Goal: Task Accomplishment & Management: Use online tool/utility

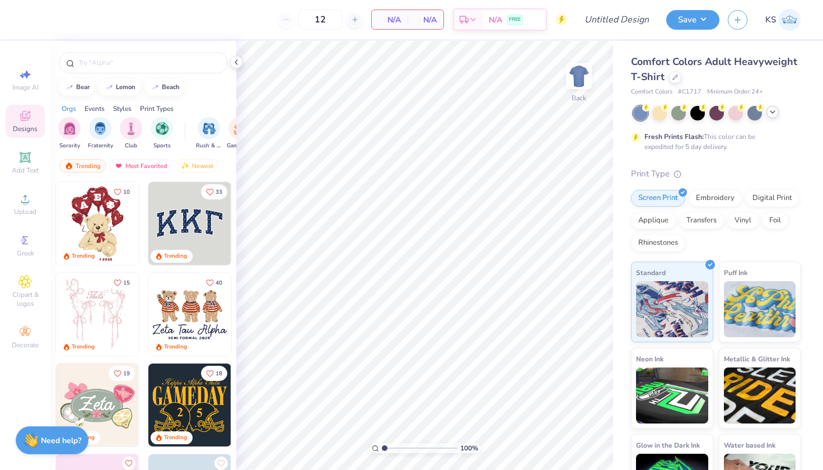
click at [776, 111] on icon at bounding box center [773, 112] width 9 height 9
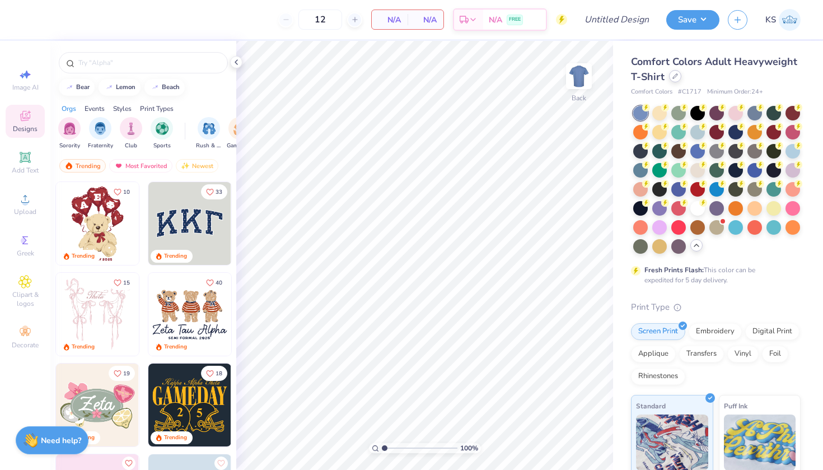
click at [672, 80] on div at bounding box center [675, 76] width 12 height 12
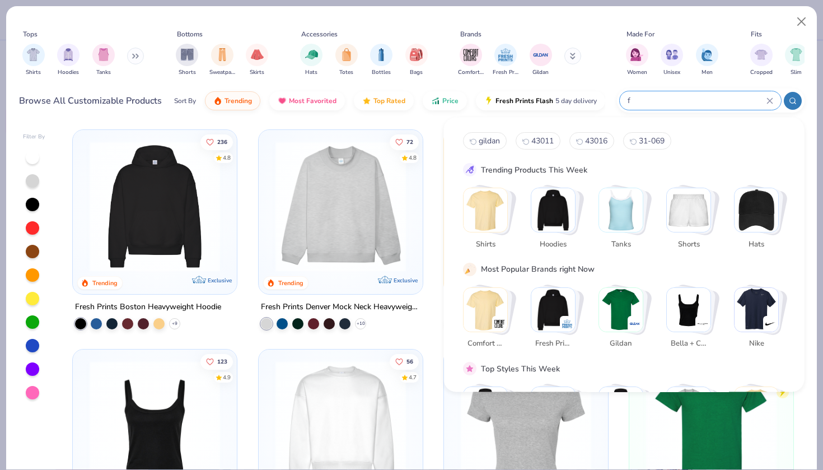
click at [715, 108] on div at bounding box center [700, 100] width 161 height 18
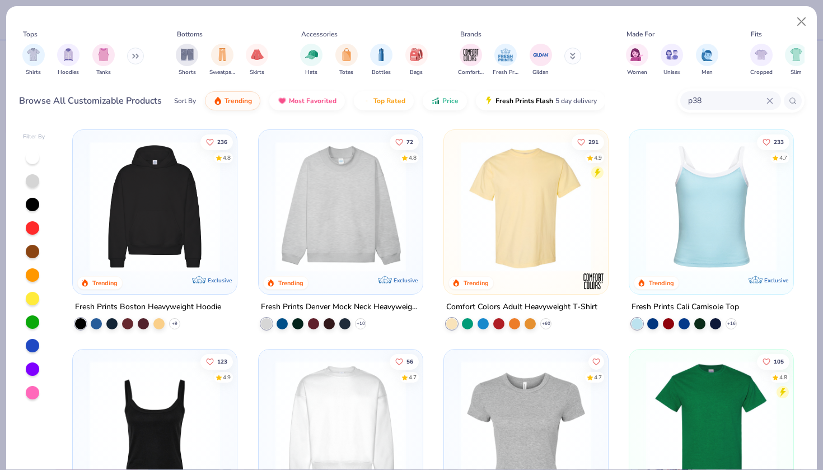
click at [690, 103] on input "p38" at bounding box center [727, 100] width 80 height 13
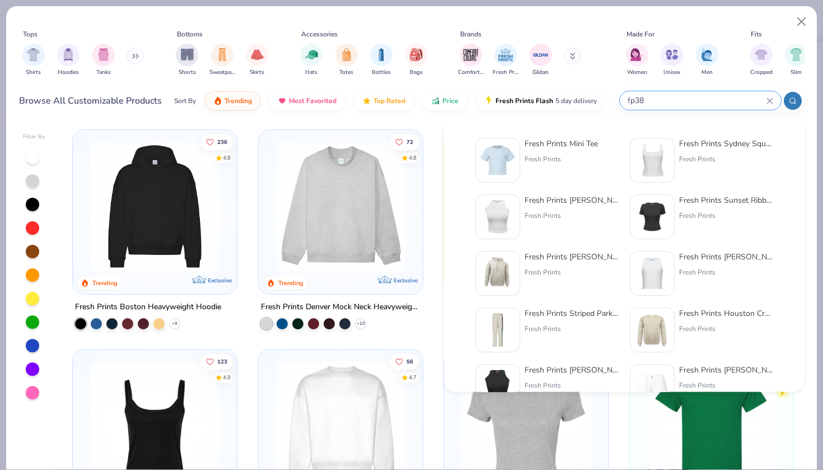
type input "fp38"
click at [572, 147] on div "Fresh Prints Mini Tee" at bounding box center [561, 144] width 73 height 12
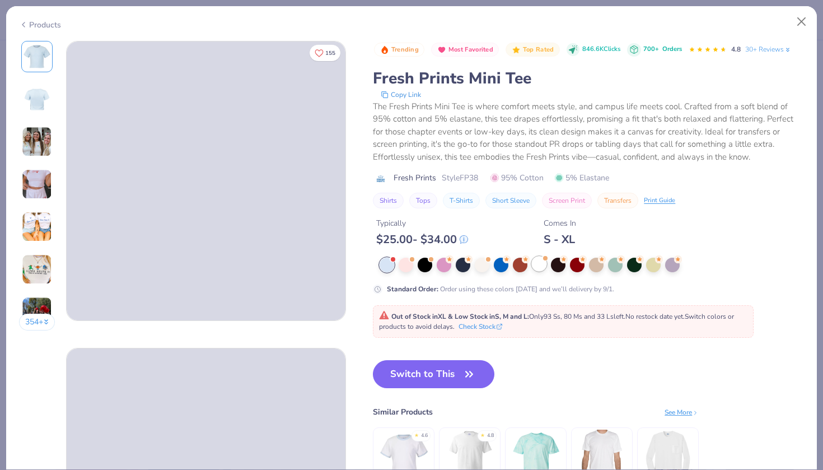
click at [546, 266] on div at bounding box center [539, 264] width 15 height 15
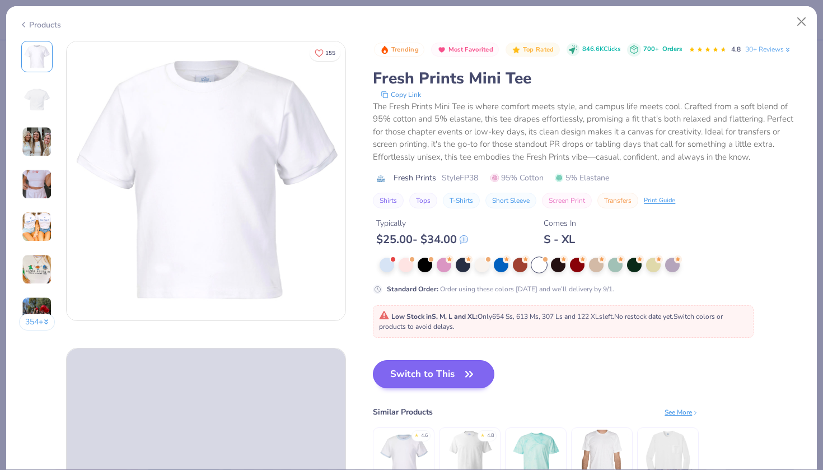
click at [451, 372] on button "Switch to This" at bounding box center [434, 374] width 122 height 28
click at [443, 380] on button "Switch to This" at bounding box center [434, 374] width 122 height 28
type input "50"
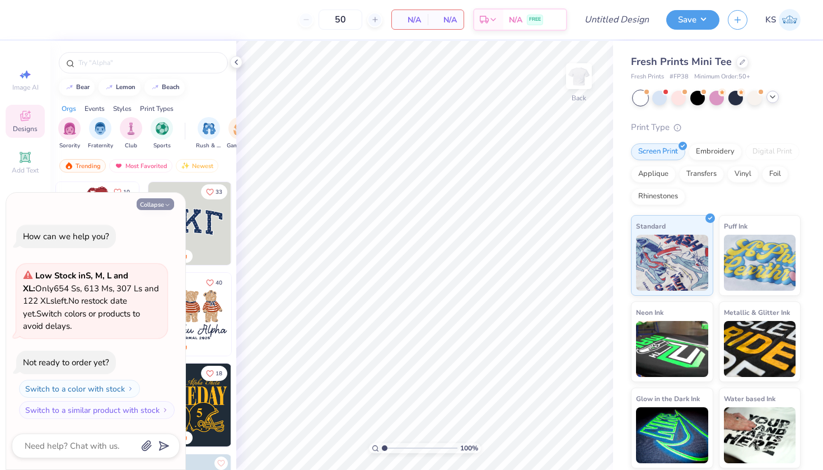
click at [172, 209] on button "Collapse" at bounding box center [156, 204] width 38 height 12
type textarea "x"
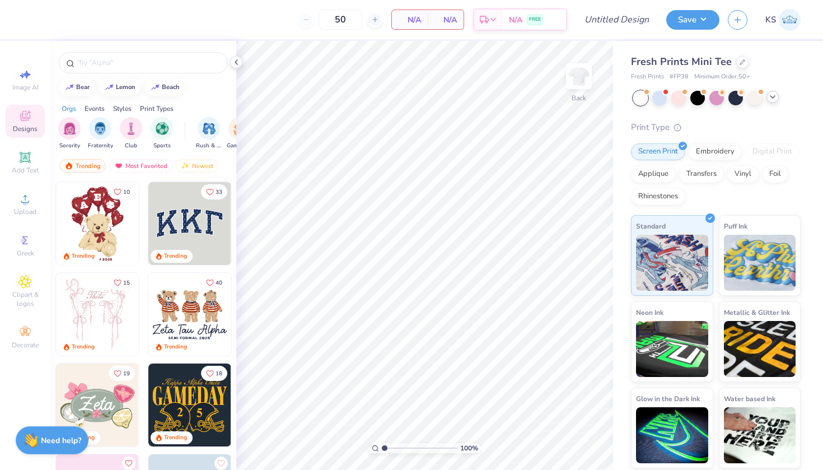
click at [209, 211] on img at bounding box center [189, 223] width 83 height 83
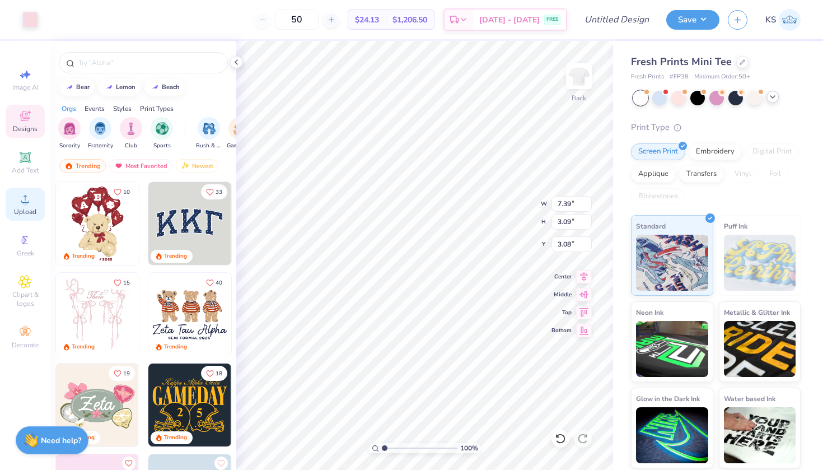
click at [29, 199] on icon at bounding box center [24, 198] width 13 height 13
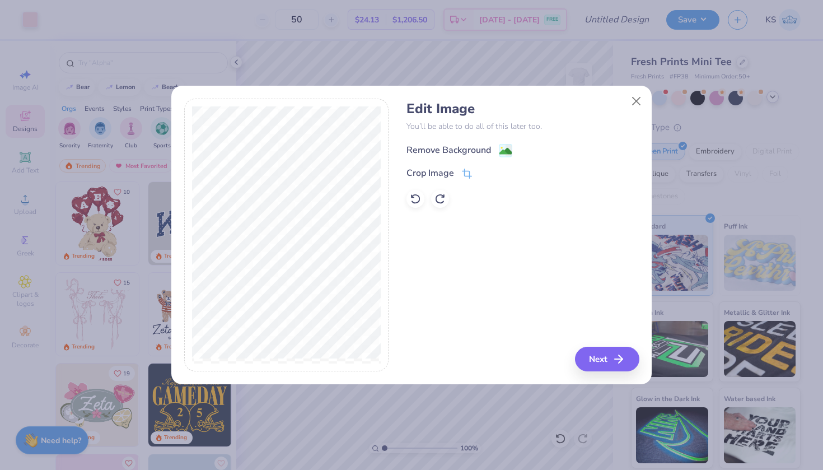
click at [507, 146] on image at bounding box center [506, 151] width 12 height 12
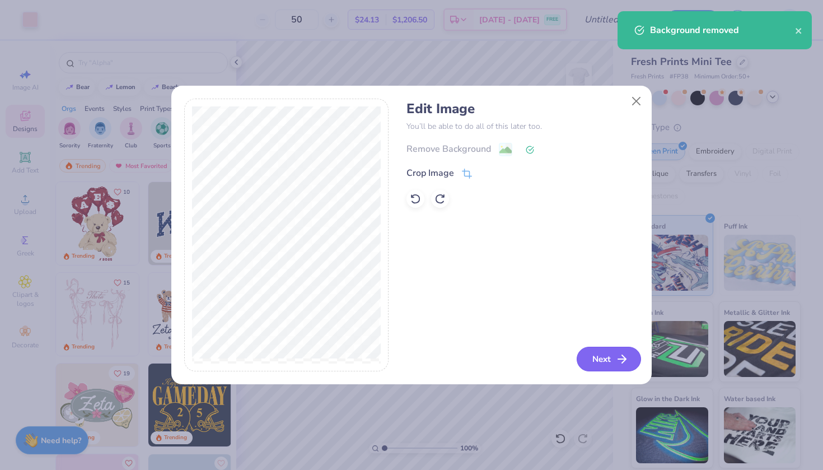
click at [597, 362] on button "Next" at bounding box center [609, 359] width 64 height 25
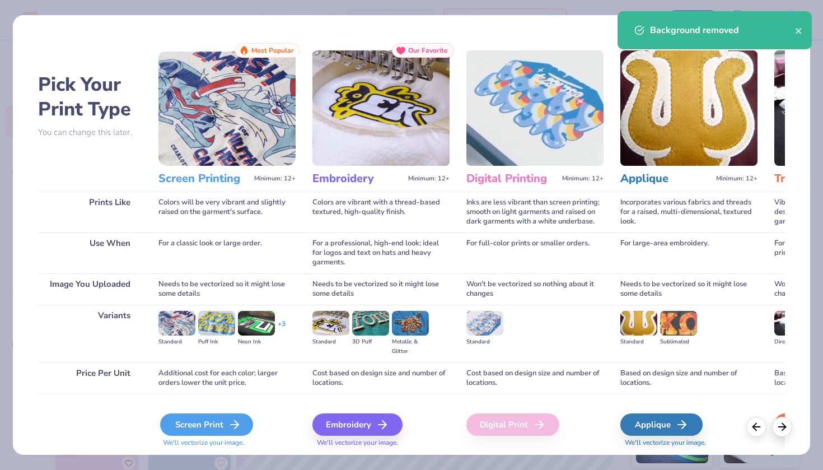
click at [204, 436] on div "Screen Print" at bounding box center [206, 424] width 93 height 22
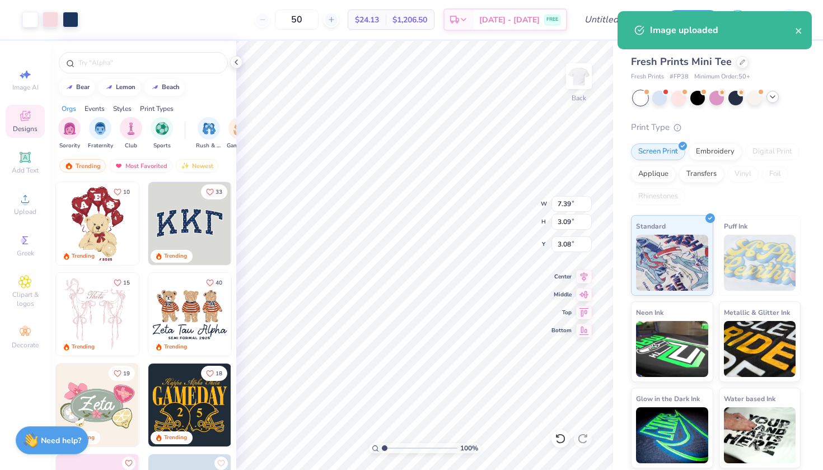
type input "11.40"
type input "4.76"
type input "7.72"
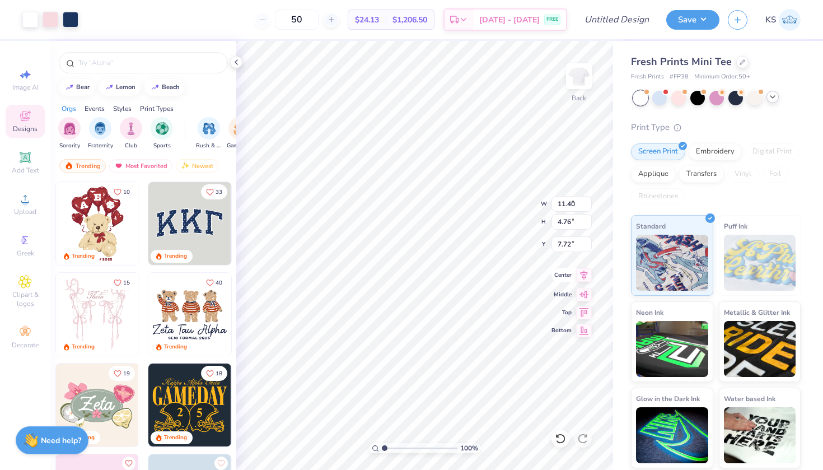
type input "9.69"
type input "4.05"
type input "8.44"
type input "3.00"
type input "9.28"
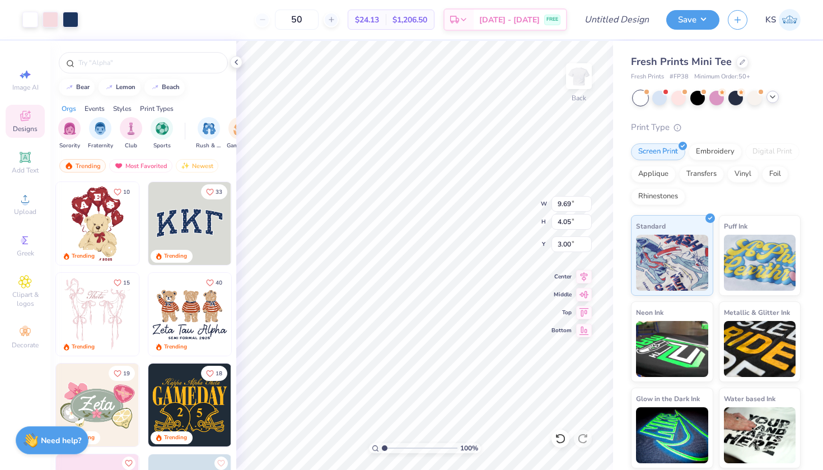
type input "3.88"
type input "3.00"
type input "8.39"
type input "3.51"
type input "3.00"
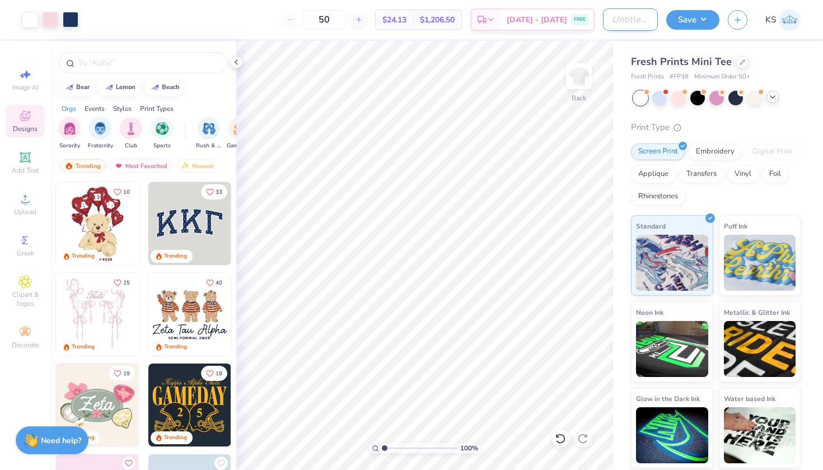
click at [607, 25] on input "Design Title" at bounding box center [630, 19] width 55 height 22
type input "APhi Tee"
click at [333, 20] on input "50" at bounding box center [324, 20] width 44 height 20
type input "65"
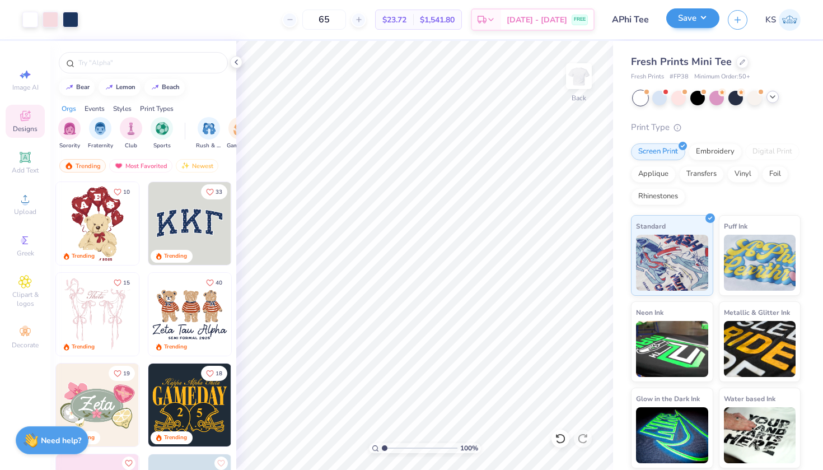
click at [676, 22] on button "Save" at bounding box center [693, 18] width 53 height 20
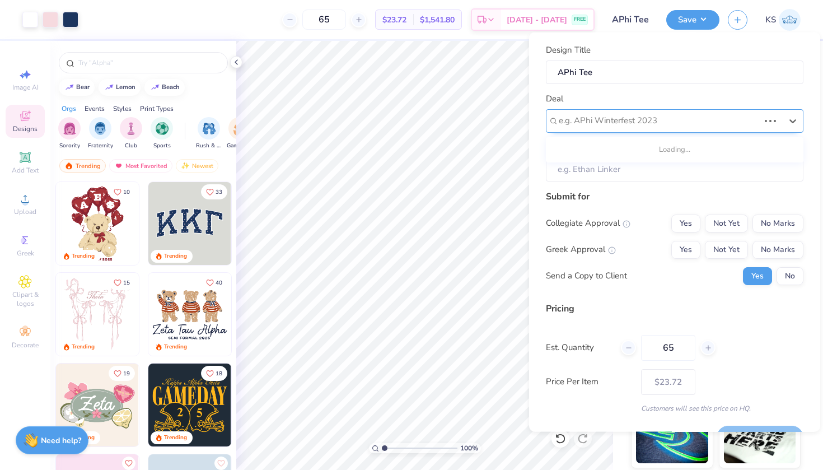
click at [593, 120] on div "e.g. APhi Winterfest 2023" at bounding box center [659, 120] width 201 height 13
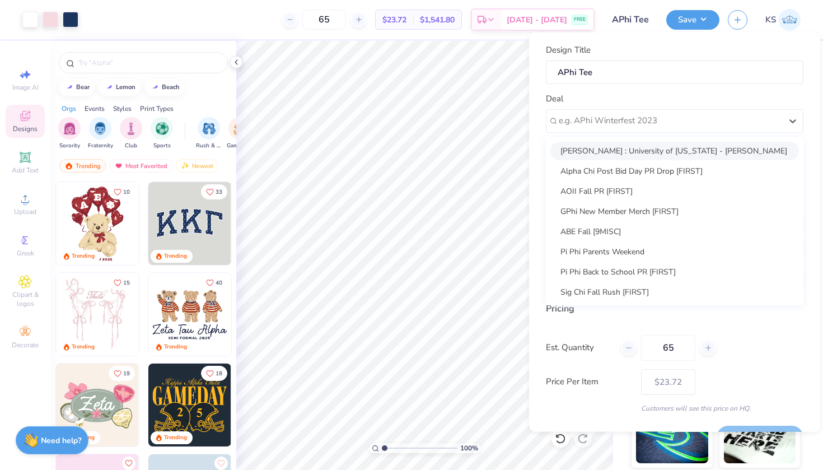
click at [596, 149] on div "[PERSON_NAME] : University of [US_STATE] - [PERSON_NAME]" at bounding box center [675, 150] width 249 height 18
type input "[PERSON_NAME]"
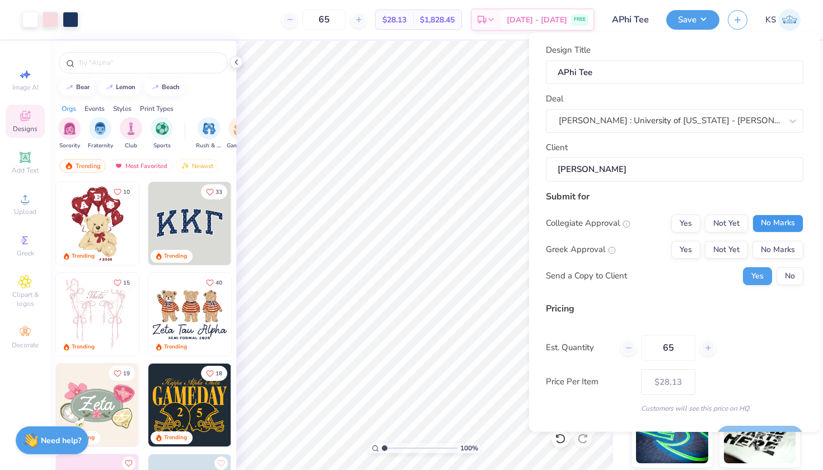
click at [770, 223] on button "No Marks" at bounding box center [778, 223] width 51 height 18
click at [736, 245] on button "Not Yet" at bounding box center [726, 249] width 43 height 18
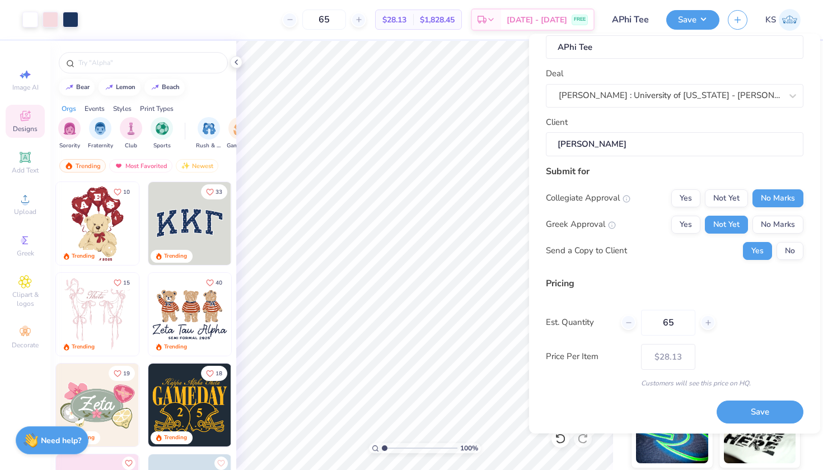
scroll to position [26, 0]
click at [761, 407] on button "Save" at bounding box center [760, 412] width 87 height 23
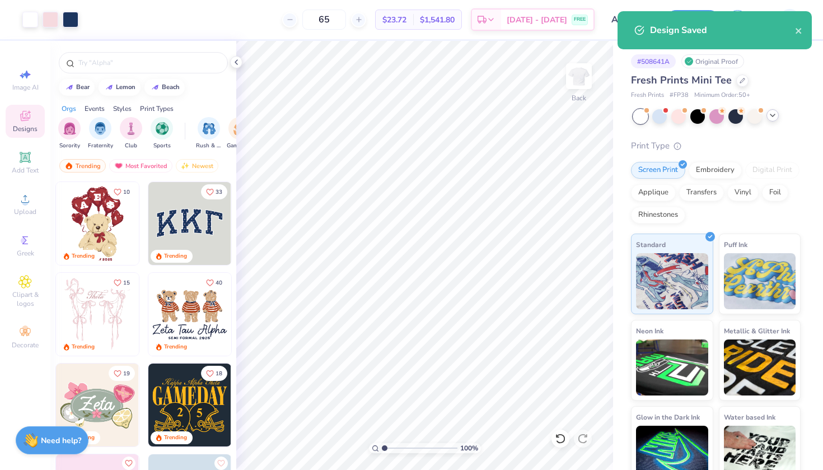
type input "$23.72"
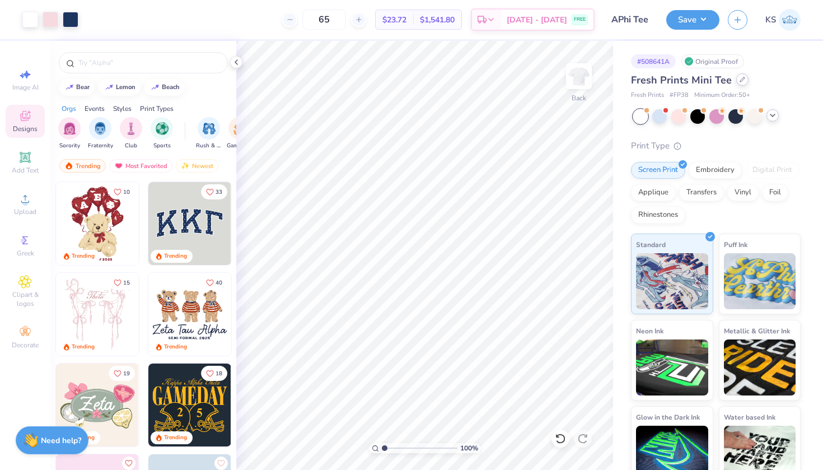
click at [740, 77] on div at bounding box center [743, 79] width 12 height 12
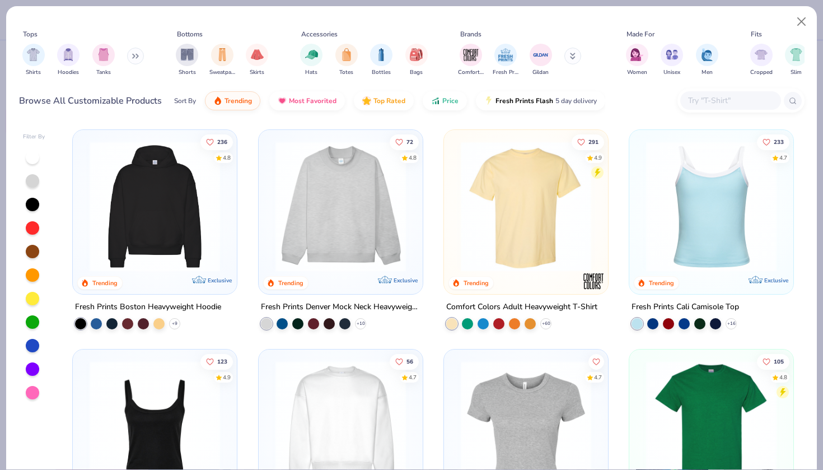
click at [747, 106] on input "text" at bounding box center [730, 100] width 86 height 13
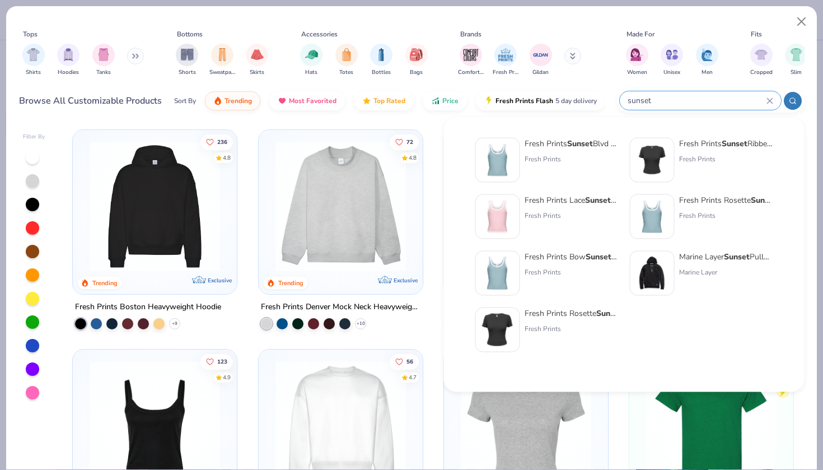
type input "sunset"
click at [688, 155] on div "Fresh Prints" at bounding box center [726, 159] width 94 height 10
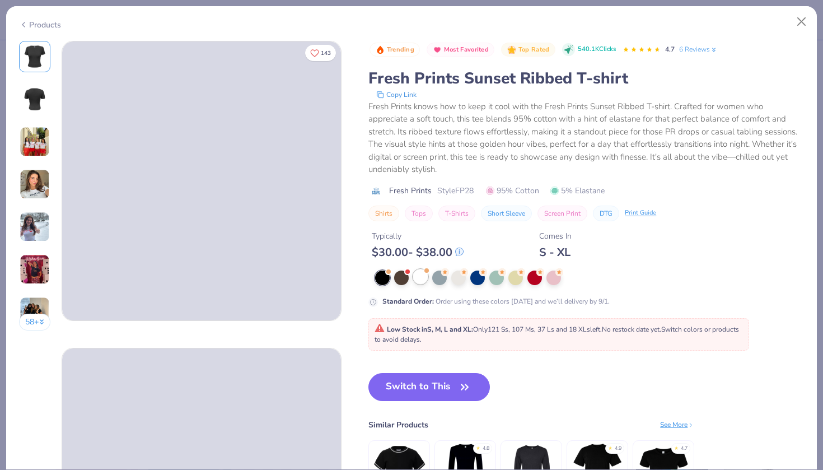
click at [423, 282] on div at bounding box center [420, 276] width 15 height 15
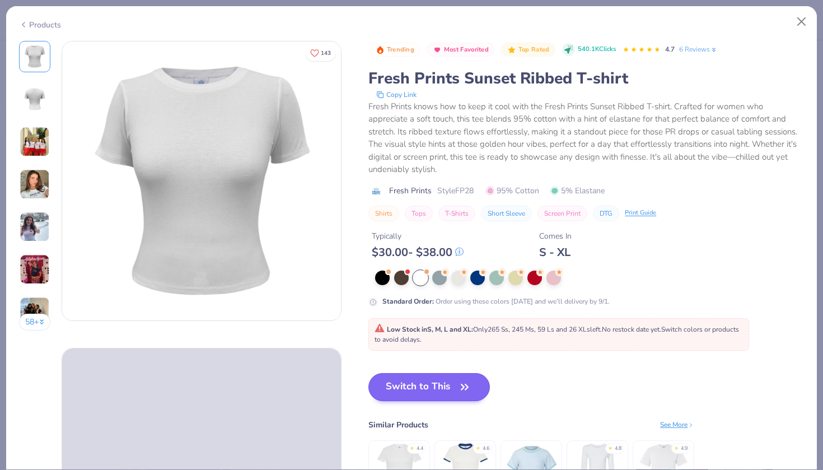
click at [421, 392] on button "Switch to This" at bounding box center [430, 387] width 122 height 28
